Goal: Task Accomplishment & Management: Manage account settings

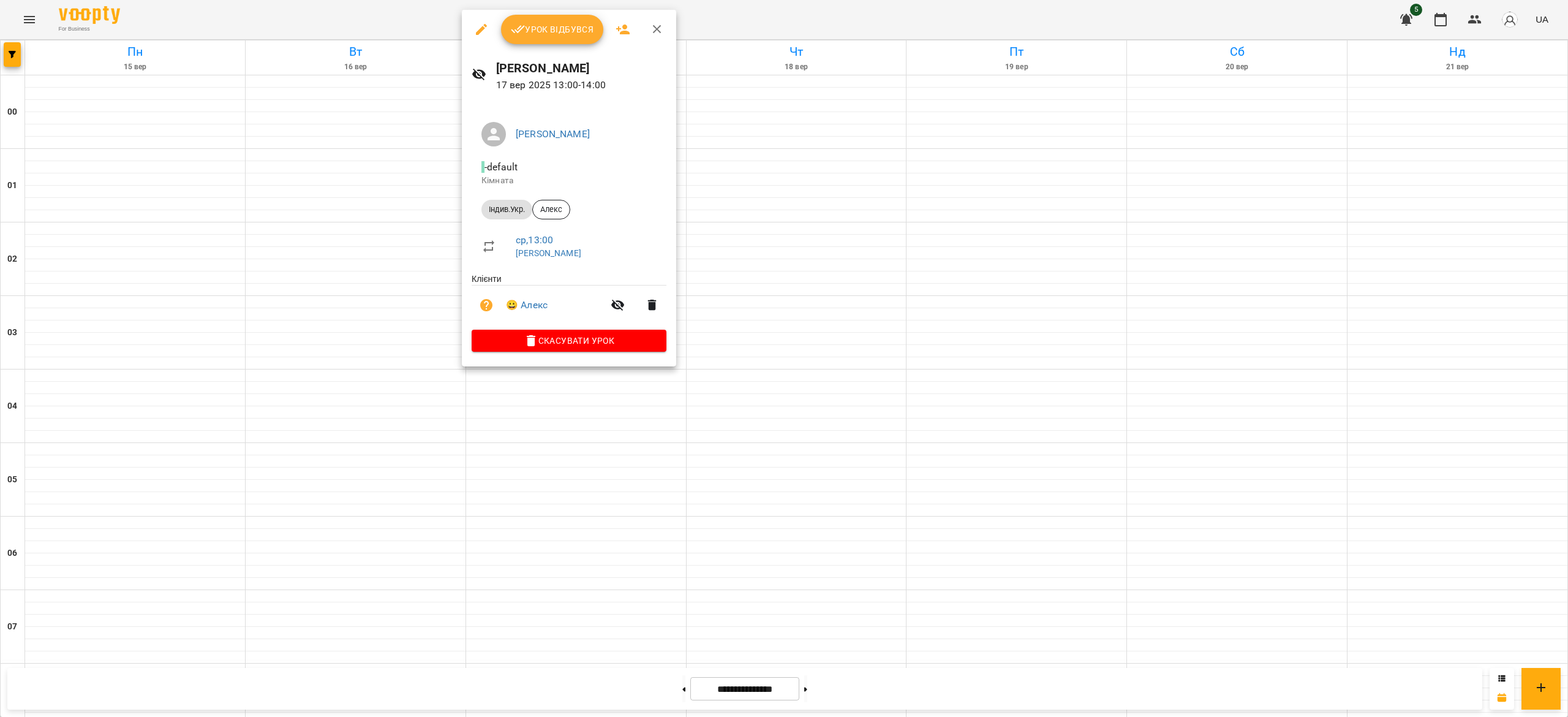
click at [560, 34] on span "Урок відбувся" at bounding box center [552, 29] width 83 height 15
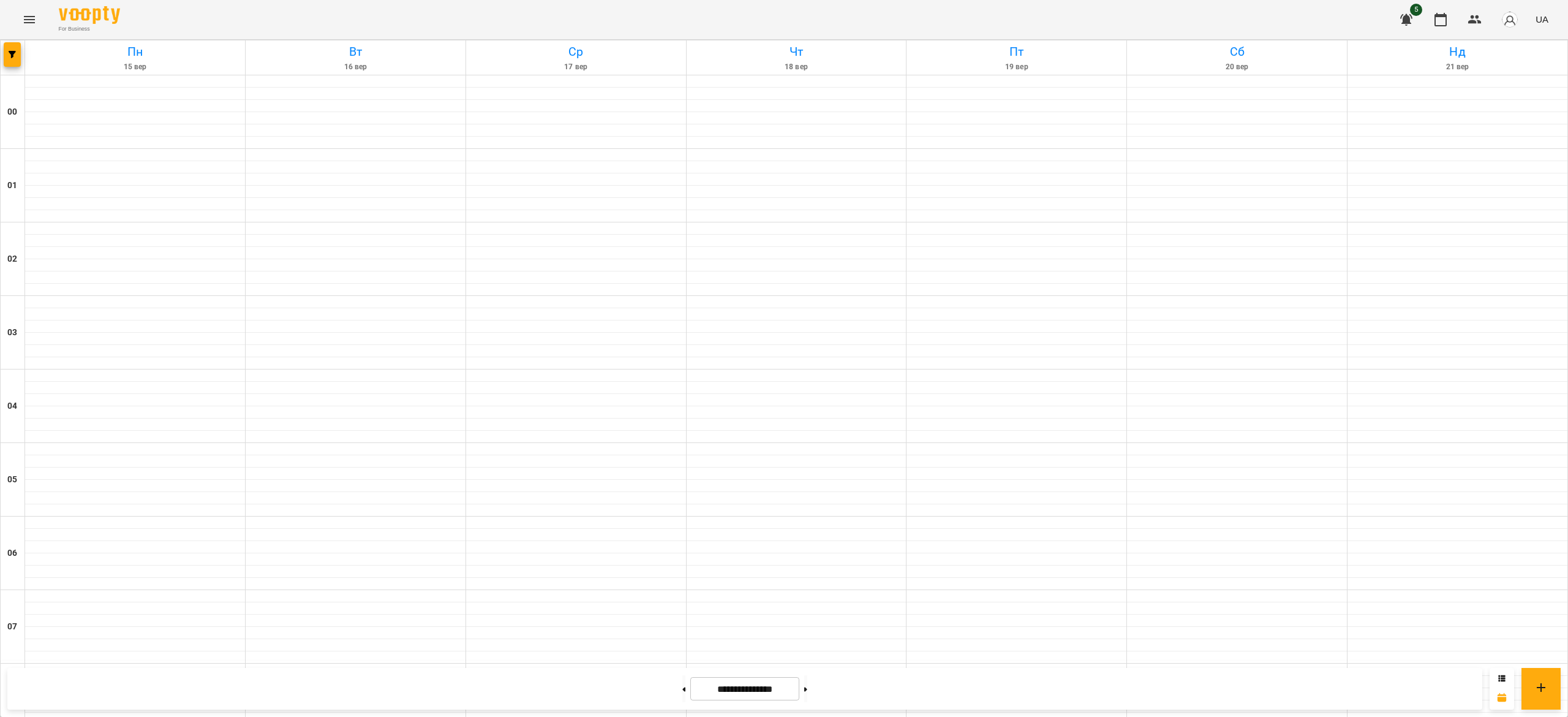
scroll to position [871, 0]
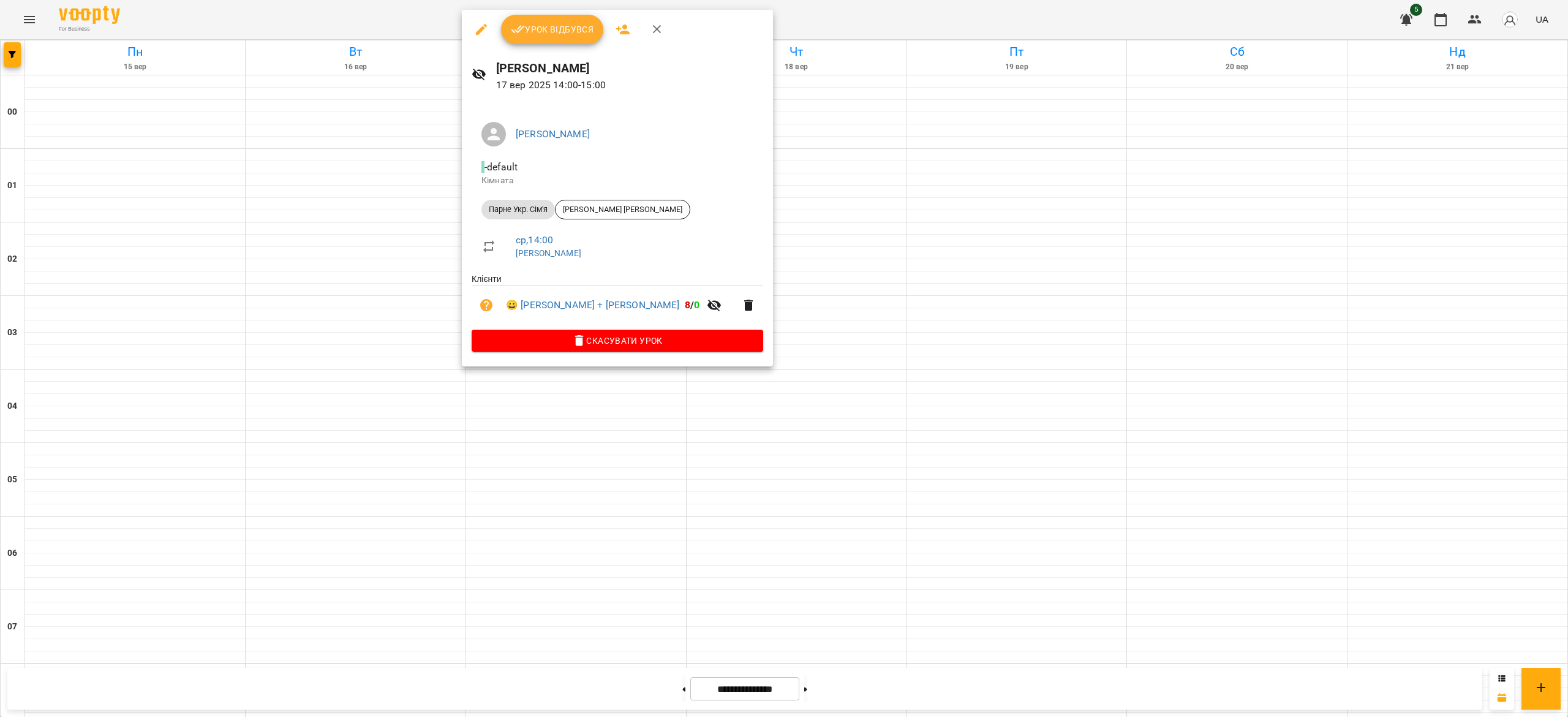
click at [571, 43] on button "Урок відбувся" at bounding box center [552, 29] width 103 height 29
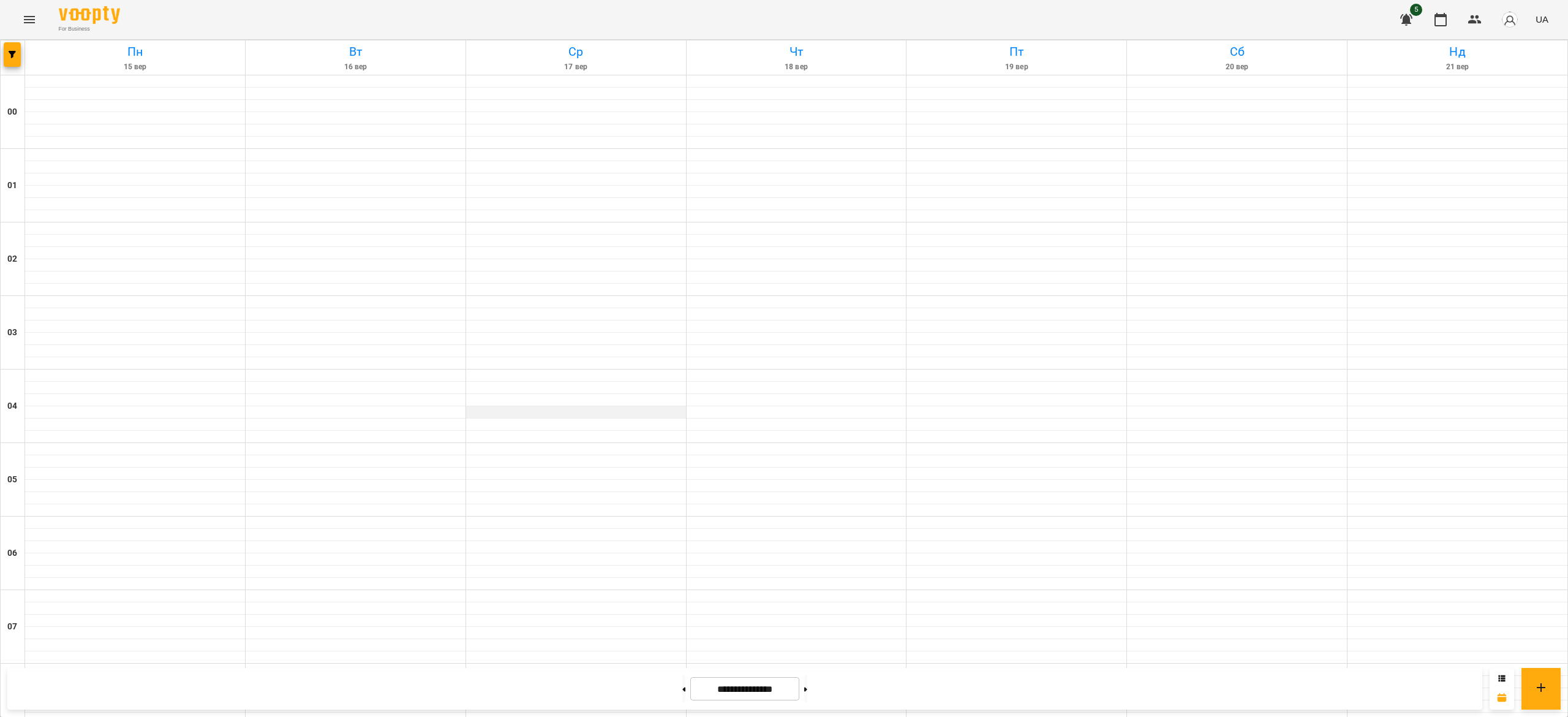
scroll to position [875, 0]
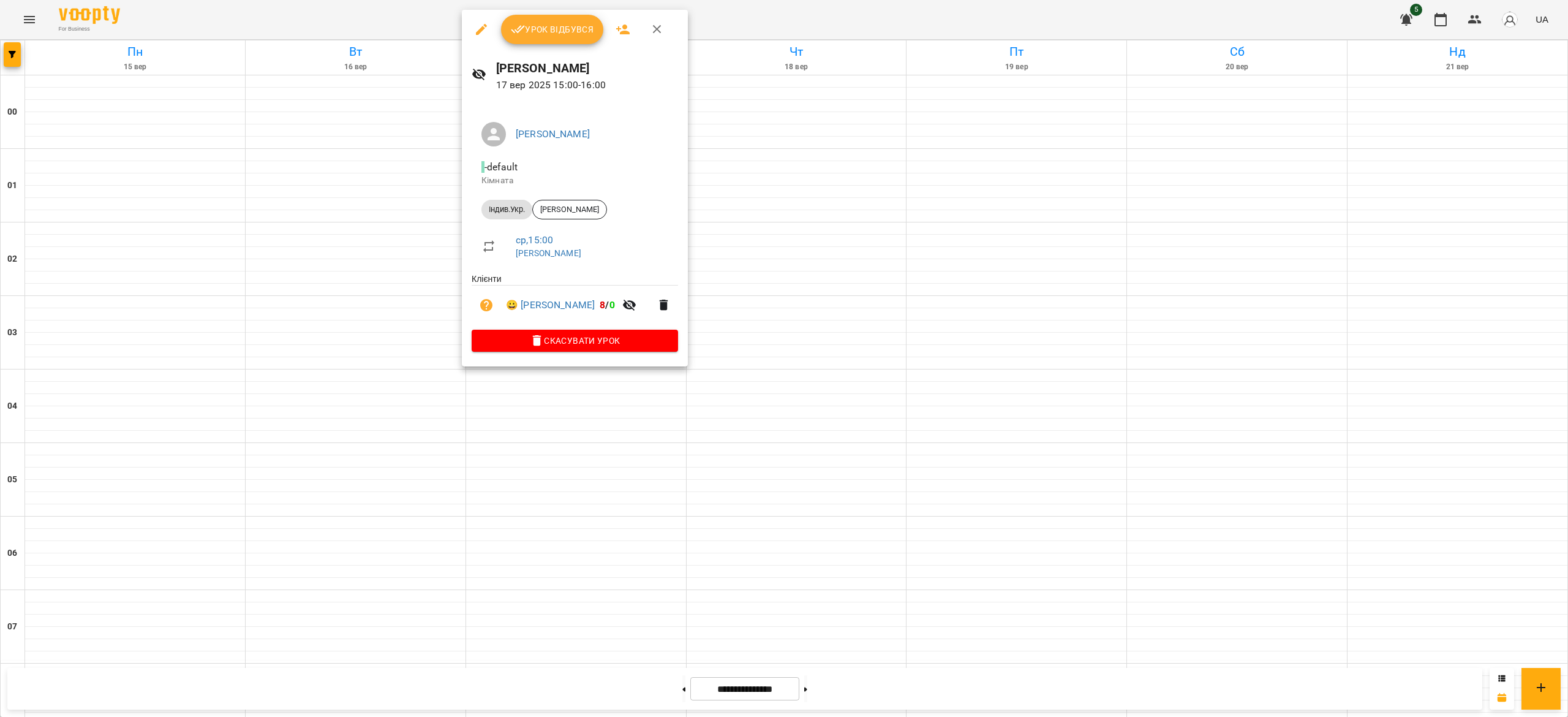
click at [547, 19] on button "Урок відбувся" at bounding box center [552, 29] width 103 height 29
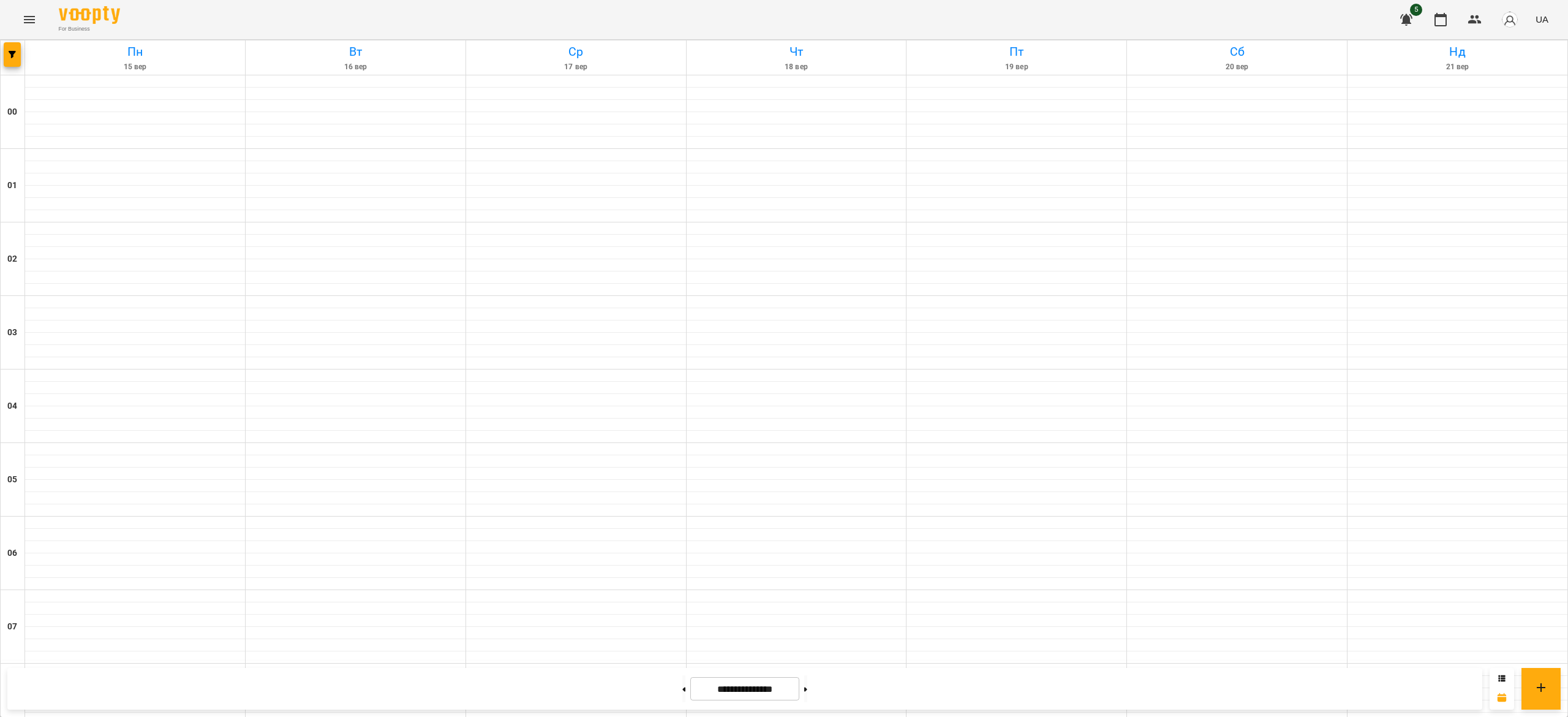
scroll to position [825, 0]
